Goal: Ask a question

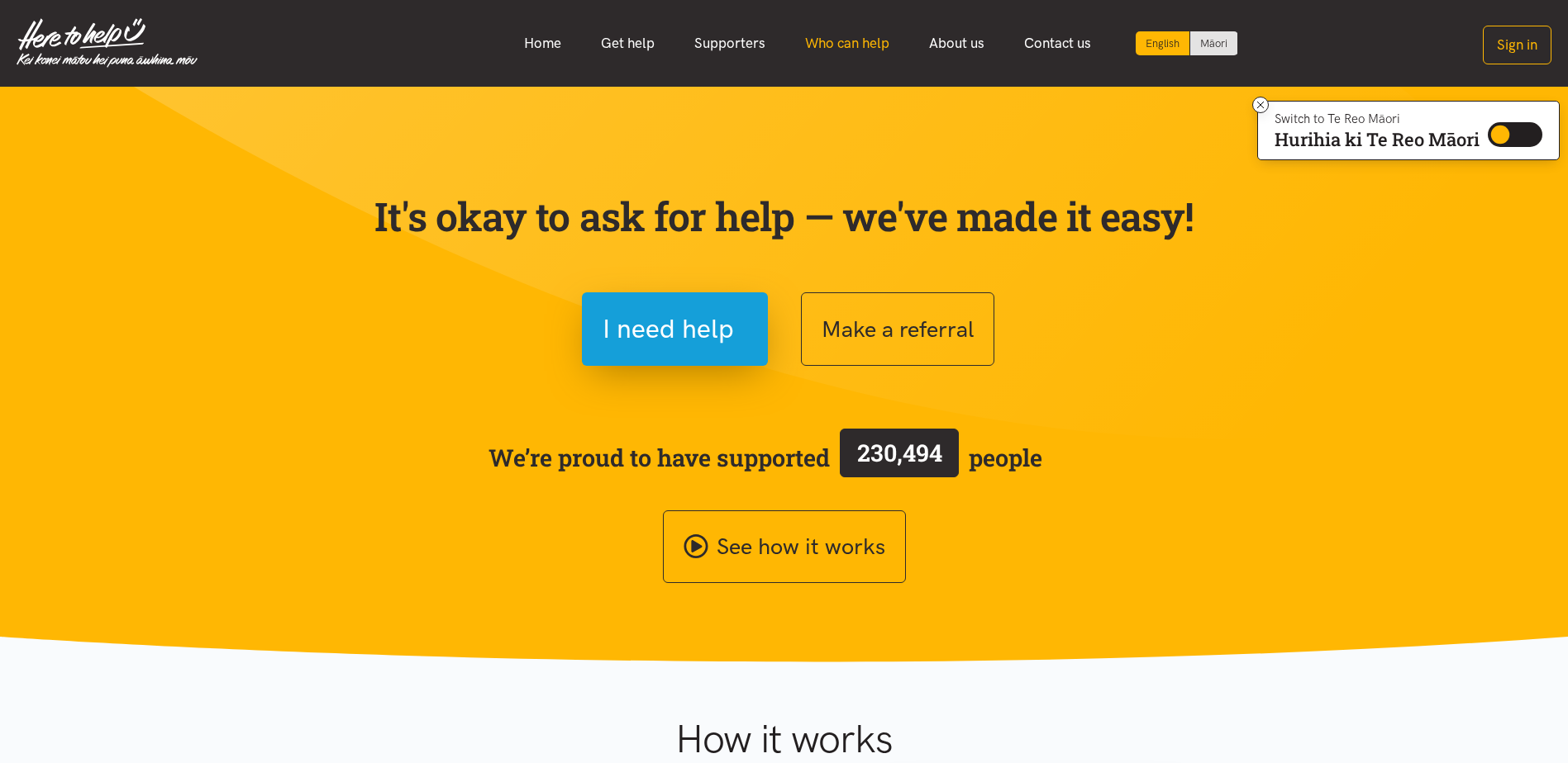
click at [846, 45] on link "Who can help" at bounding box center [846, 43] width 124 height 36
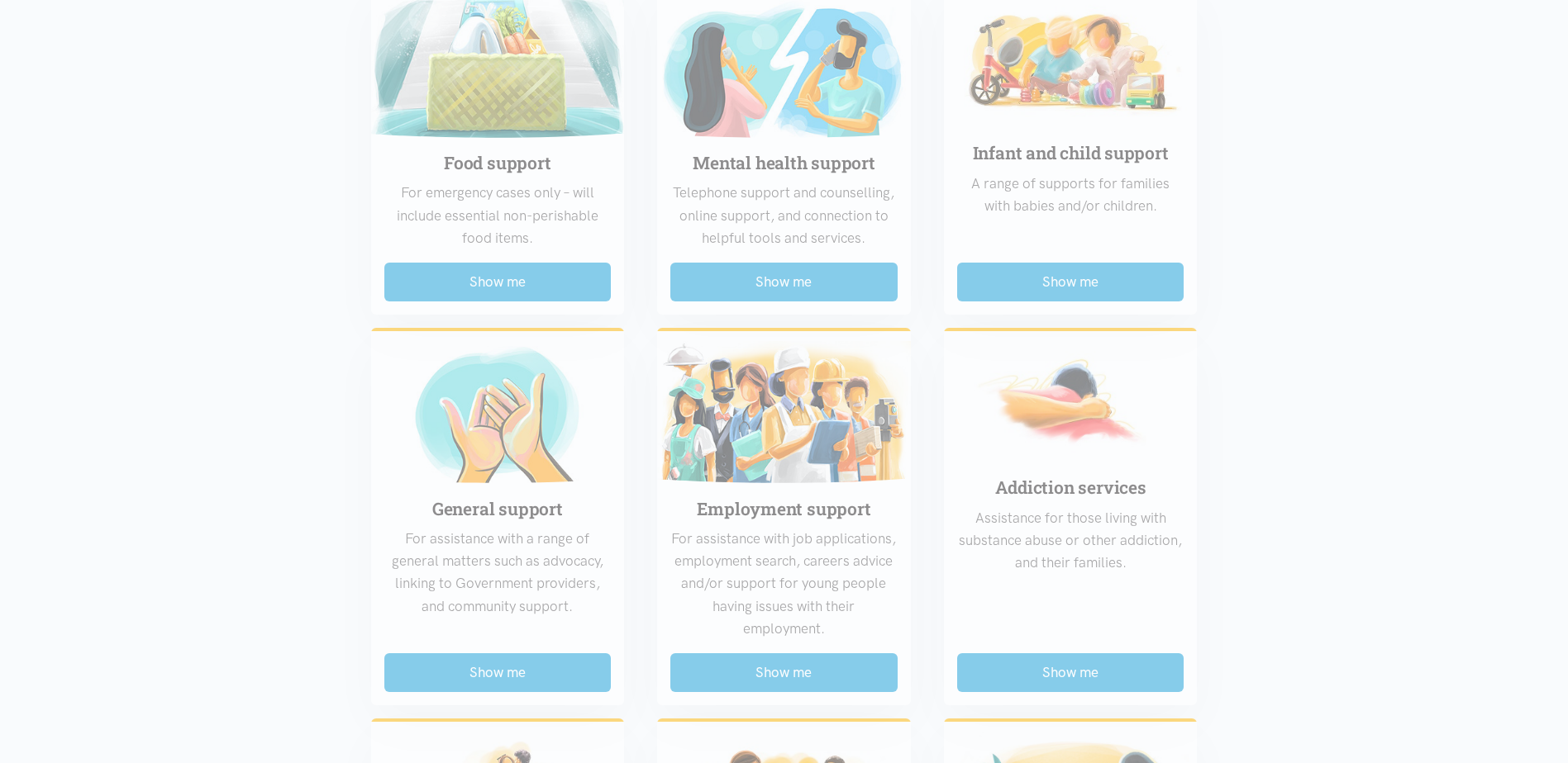
scroll to position [537, 0]
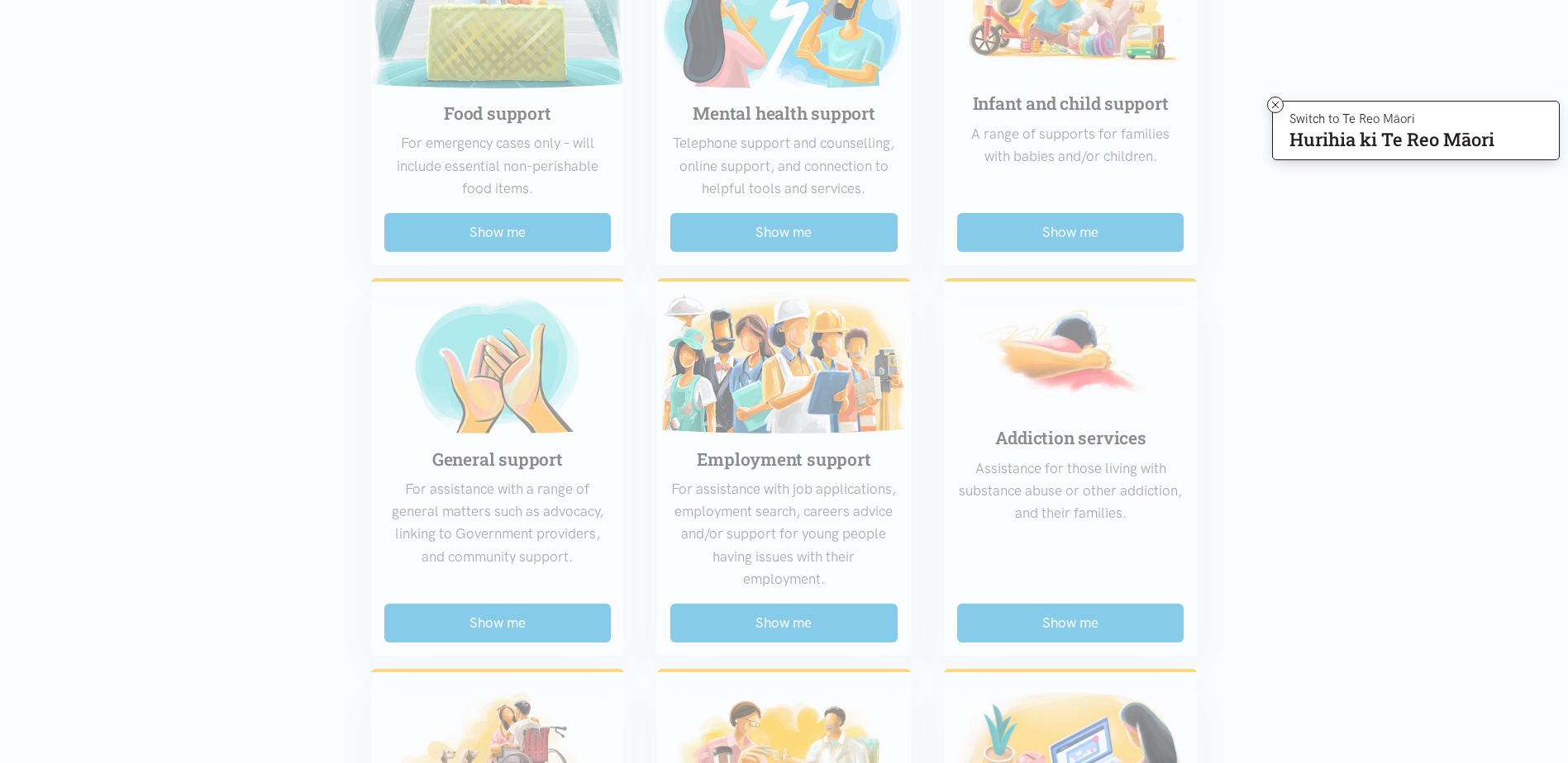
click at [457, 224] on div "Food support For emergency cases only – will include essential non-perishable f…" at bounding box center [784, 634] width 860 height 1431
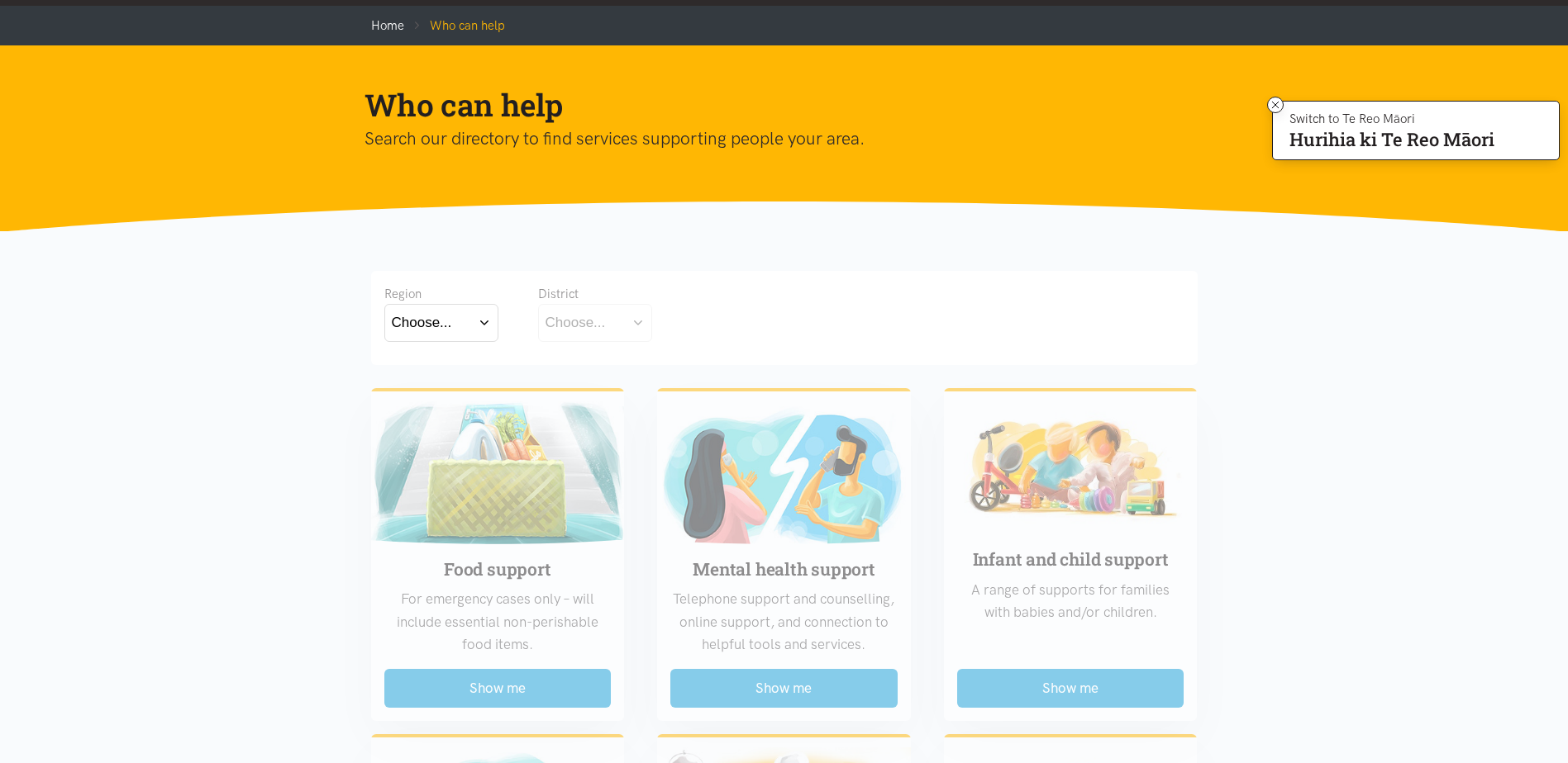
scroll to position [42, 0]
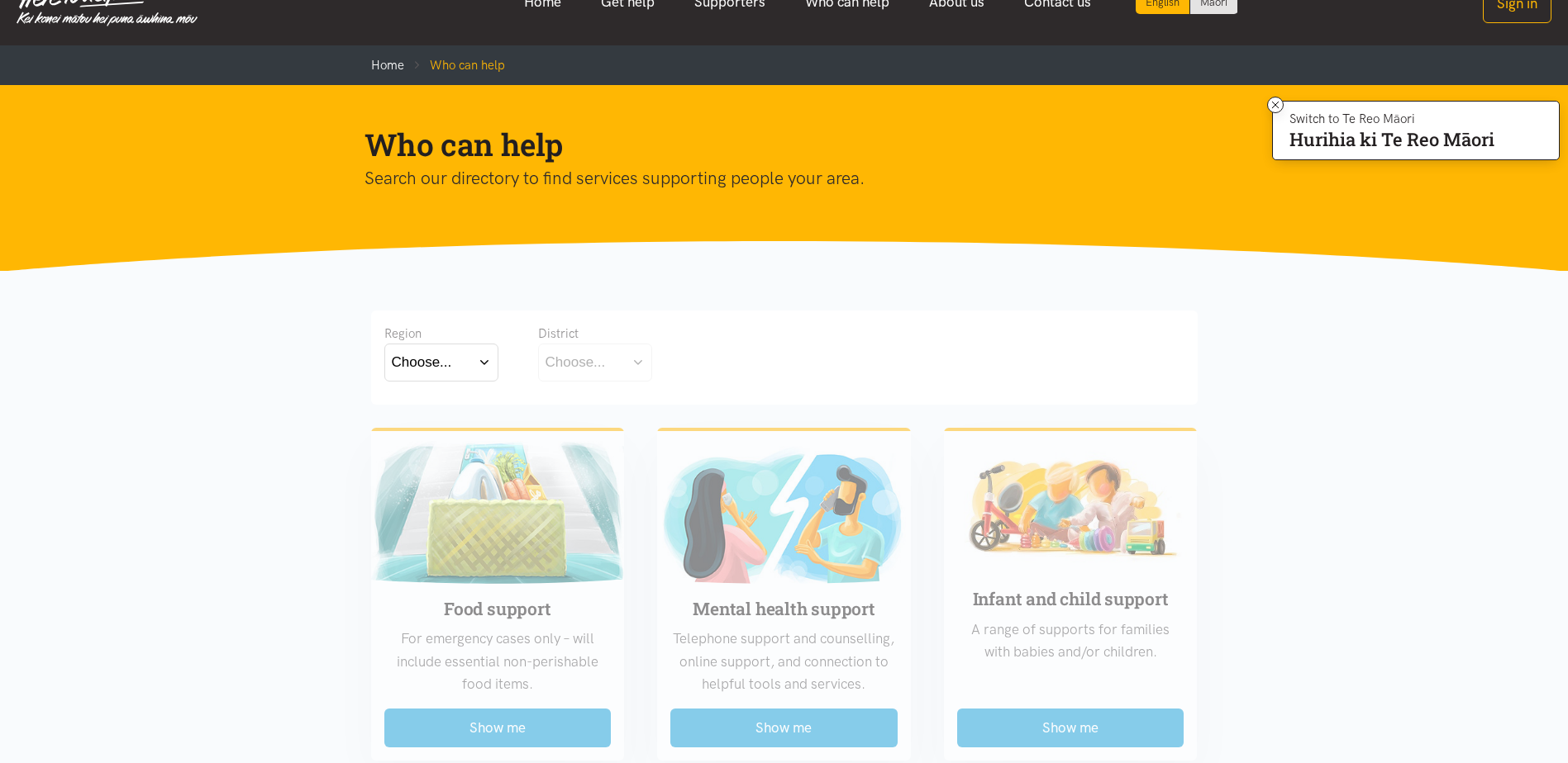
click at [479, 352] on button "Choose..." at bounding box center [441, 362] width 114 height 37
drag, startPoint x: 486, startPoint y: 360, endPoint x: 519, endPoint y: 358, distance: 33.1
click at [499, 356] on div "Region Choose... Bay of Plenty Waikato District Choose..." at bounding box center [784, 354] width 800 height 61
drag, startPoint x: 558, startPoint y: 372, endPoint x: 567, endPoint y: 365, distance: 11.4
click at [565, 366] on div "Choose..." at bounding box center [575, 363] width 60 height 23
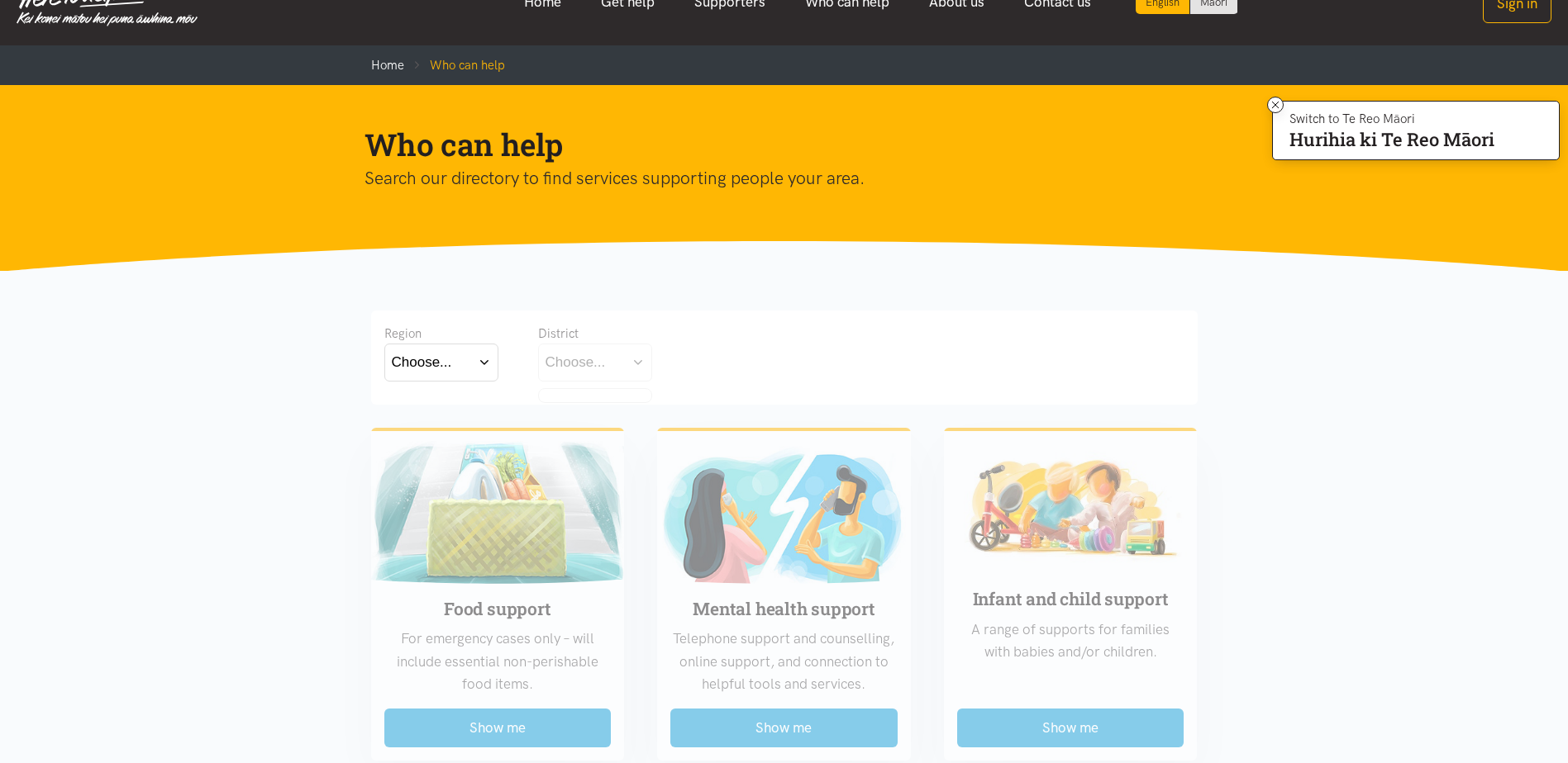
click at [478, 360] on button "Choose..." at bounding box center [441, 362] width 114 height 37
drag, startPoint x: 716, startPoint y: 261, endPoint x: 731, endPoint y: 240, distance: 25.8
click at [731, 240] on section "Who can help Search our directory to find services supporting people your area." at bounding box center [784, 178] width 1568 height 187
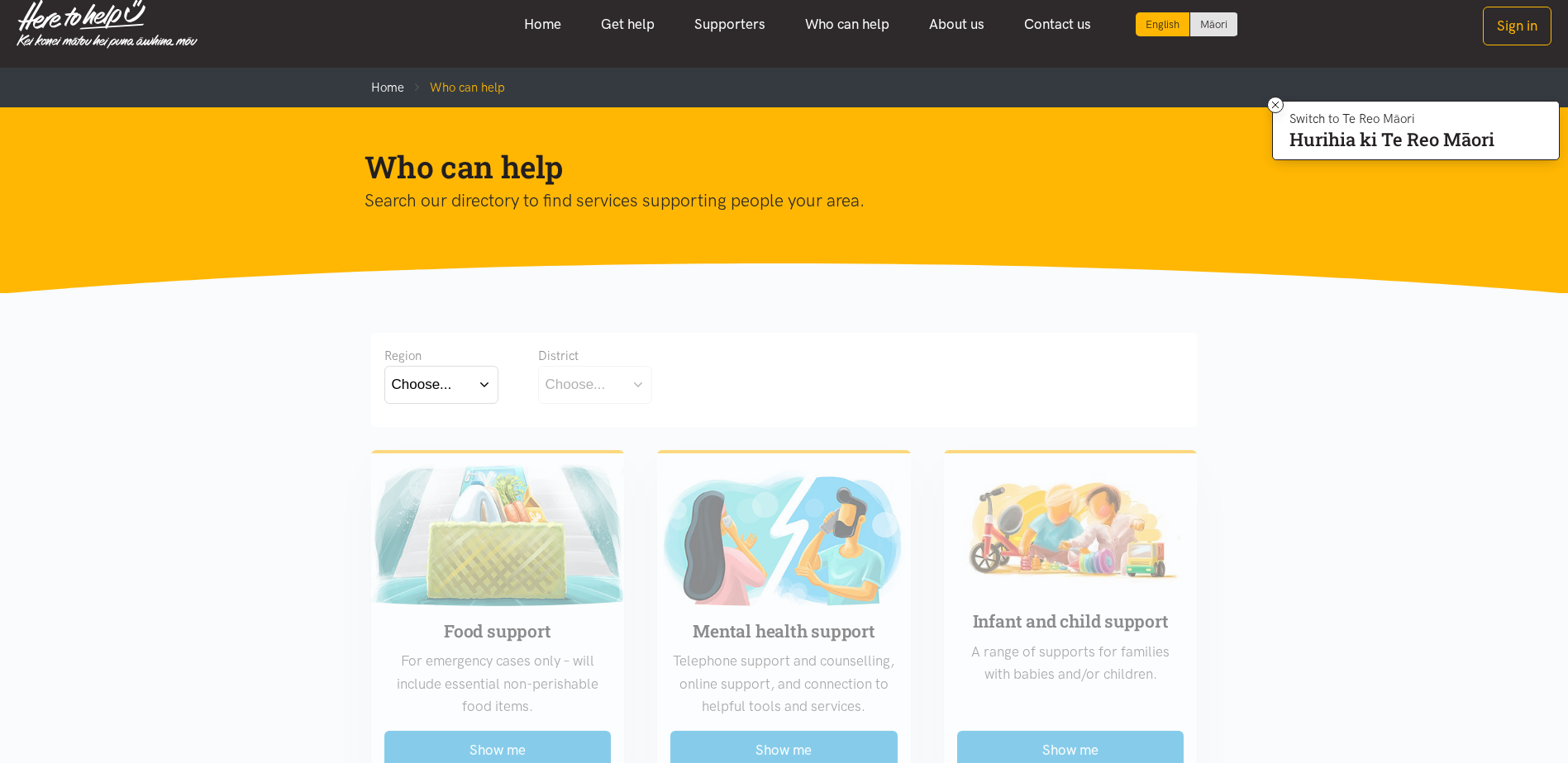
scroll to position [0, 0]
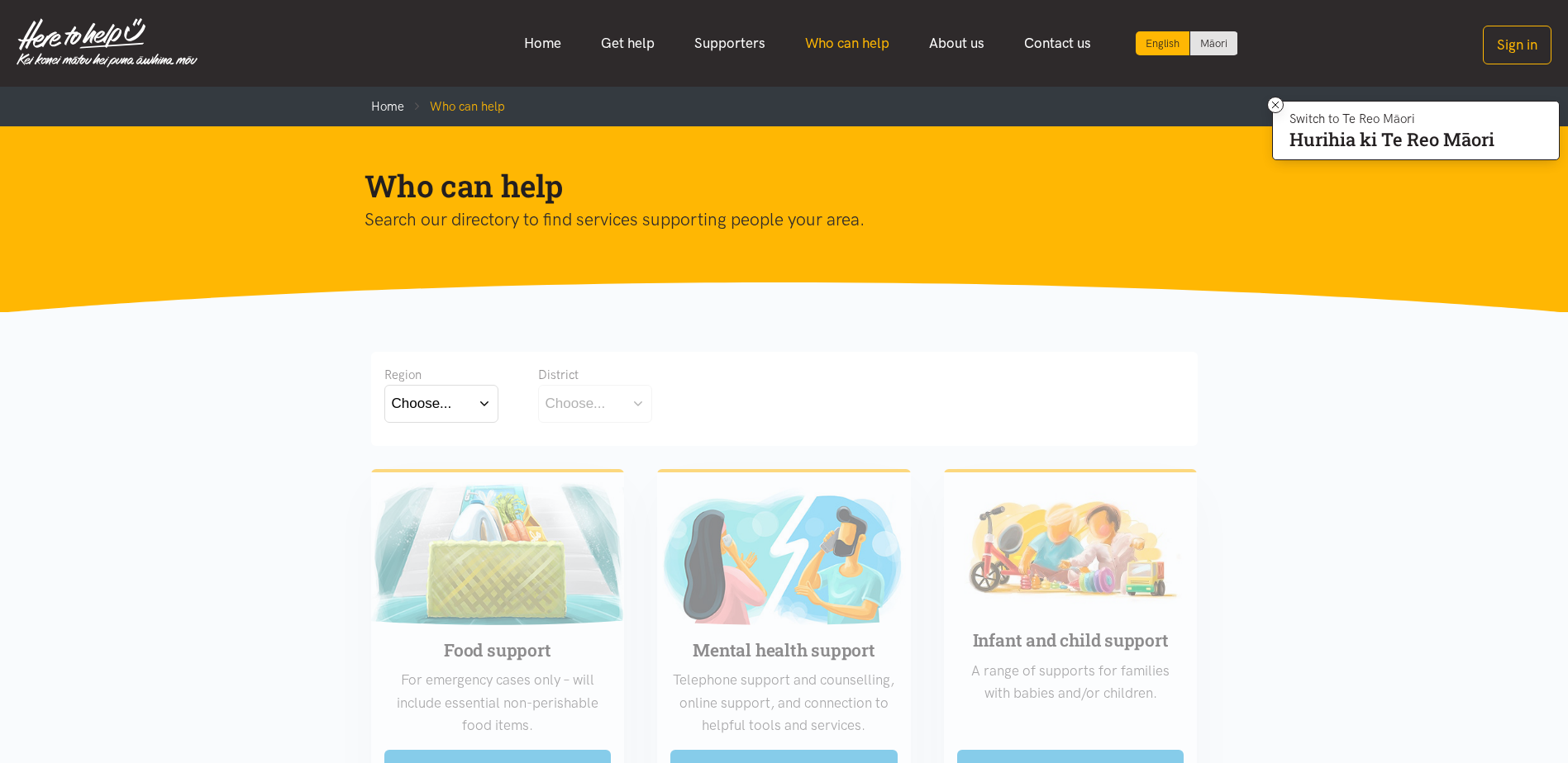
click at [826, 47] on link "Who can help" at bounding box center [846, 43] width 124 height 36
